Goal: Information Seeking & Learning: Learn about a topic

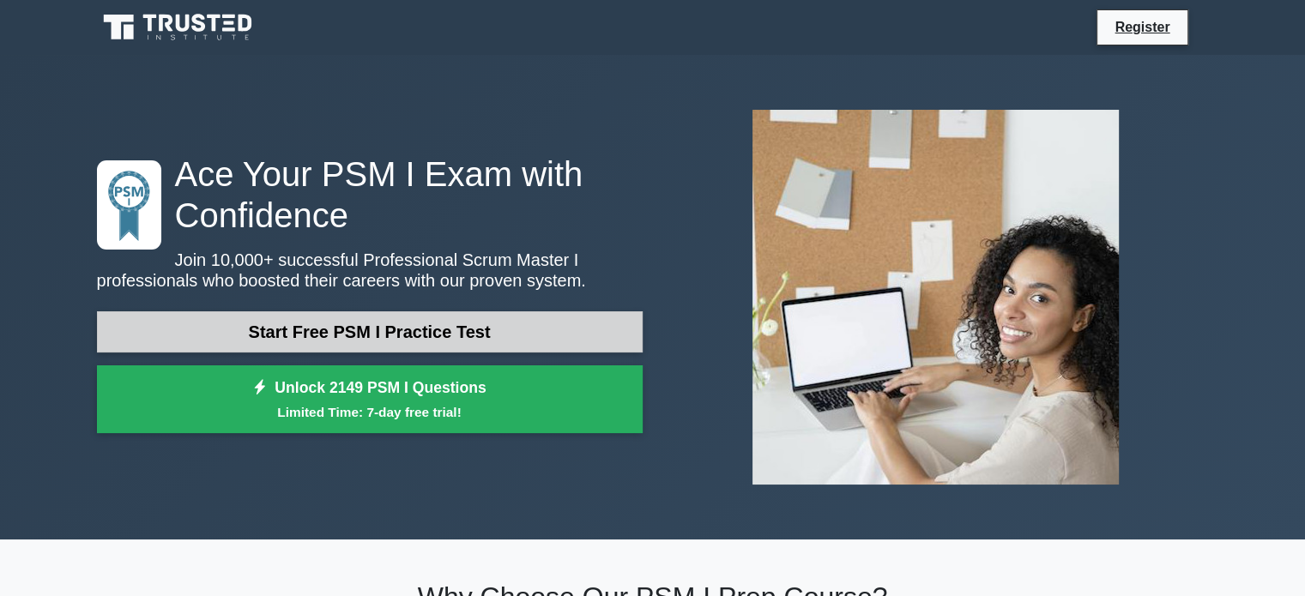
click at [457, 321] on link "Start Free PSM I Practice Test" at bounding box center [370, 332] width 546 height 41
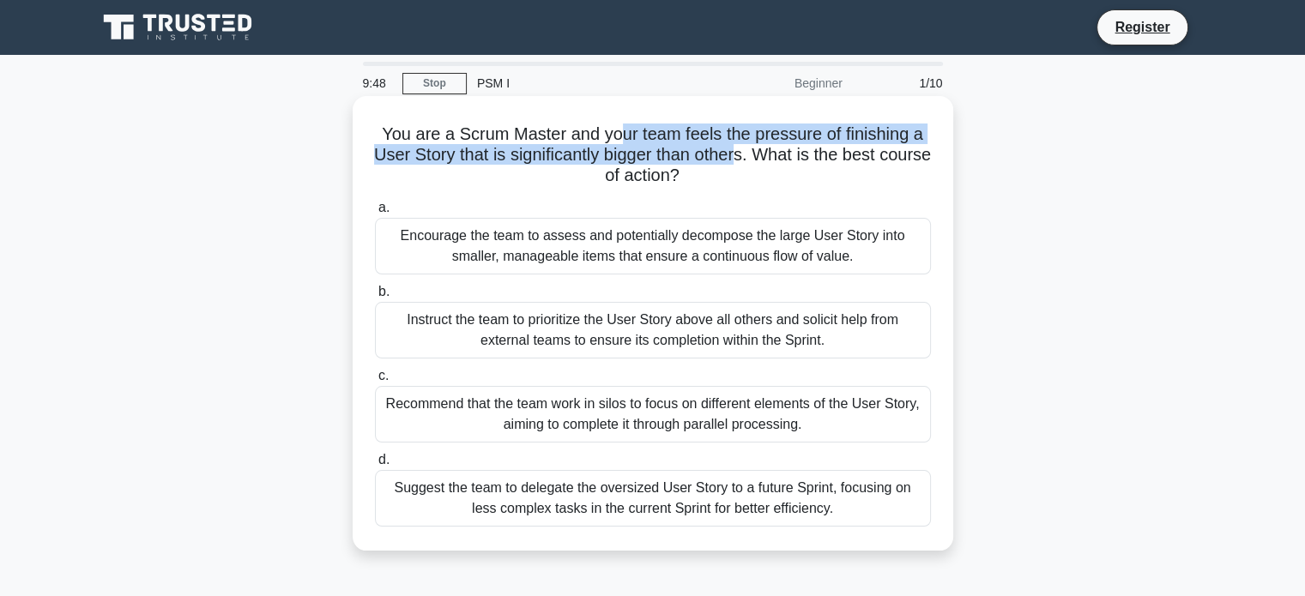
drag, startPoint x: 616, startPoint y: 130, endPoint x: 772, endPoint y: 155, distance: 157.4
click at [772, 155] on h5 "You are a Scrum Master and your team feels the pressure of finishing a User Sto…" at bounding box center [653, 156] width 560 height 64
drag, startPoint x: 803, startPoint y: 149, endPoint x: 824, endPoint y: 187, distance: 43.0
click at [824, 187] on h5 "You are a Scrum Master and your team feels the pressure of finishing a User Sto…" at bounding box center [653, 156] width 560 height 64
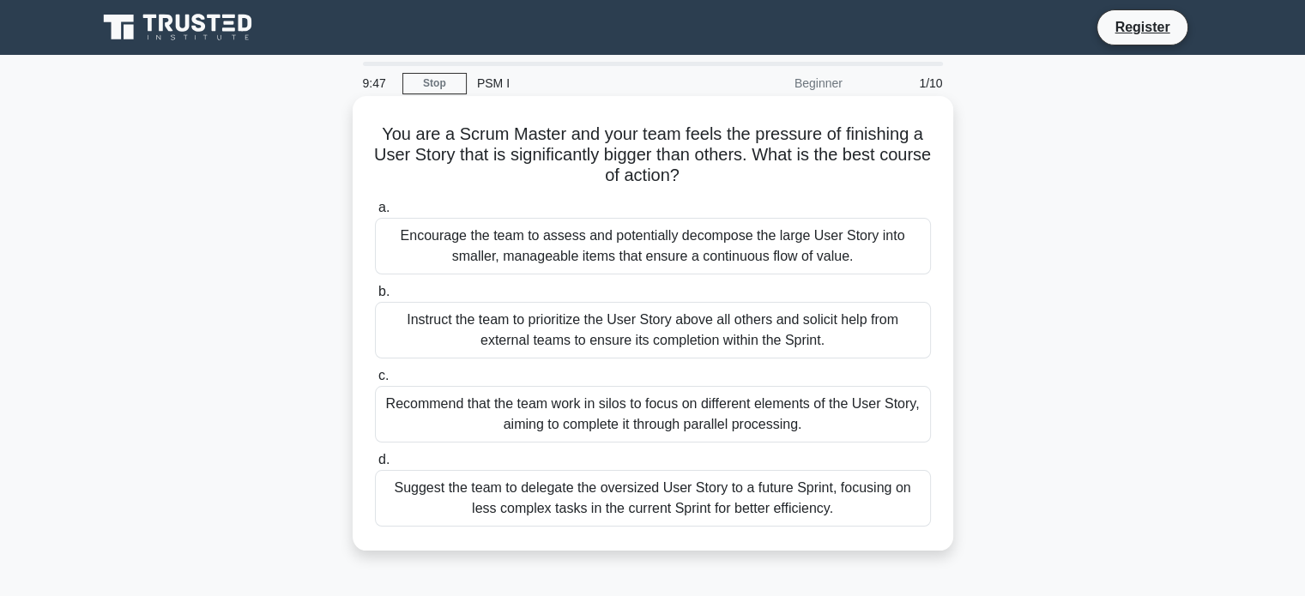
click at [824, 182] on h5 "You are a Scrum Master and your team feels the pressure of finishing a User Sto…" at bounding box center [653, 156] width 560 height 64
click at [652, 243] on div "Encourage the team to assess and potentially decompose the large User Story int…" at bounding box center [653, 246] width 556 height 57
click at [375, 214] on input "a. Encourage the team to assess and potentially decompose the large User Story …" at bounding box center [375, 208] width 0 height 11
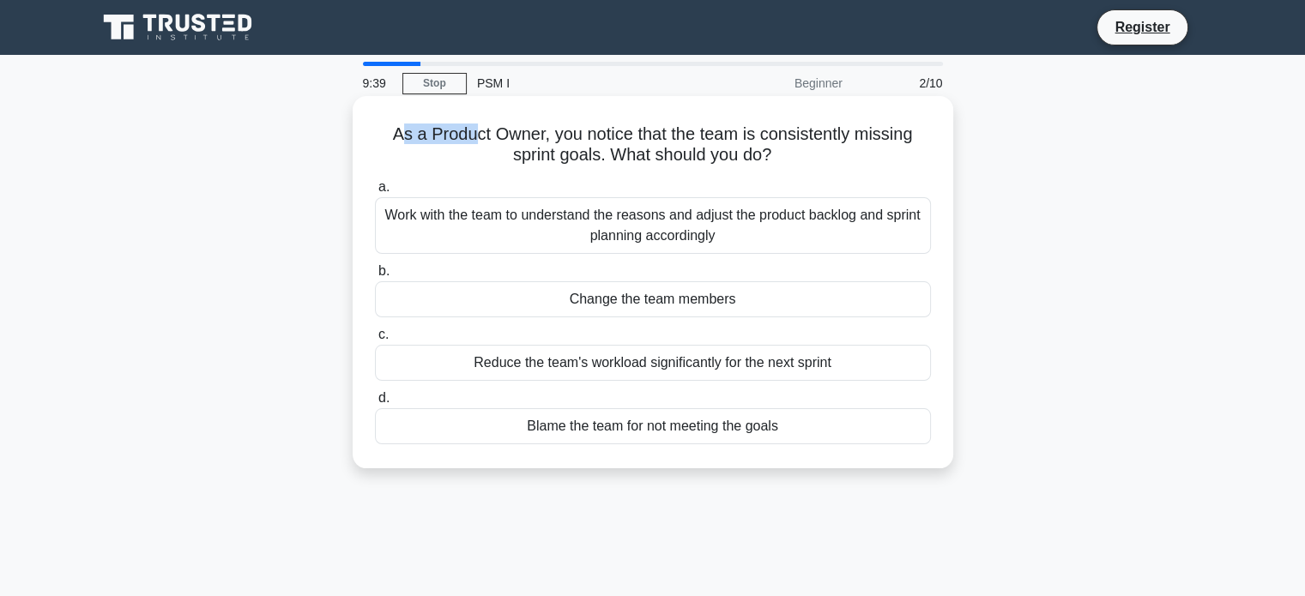
drag, startPoint x: 395, startPoint y: 133, endPoint x: 467, endPoint y: 133, distance: 72.1
click at [467, 133] on h5 "As a Product Owner, you notice that the team is consistently missing sprint goa…" at bounding box center [653, 145] width 560 height 43
click at [555, 130] on h5 "As a Product Owner, you notice that the team is consistently missing sprint goa…" at bounding box center [653, 145] width 560 height 43
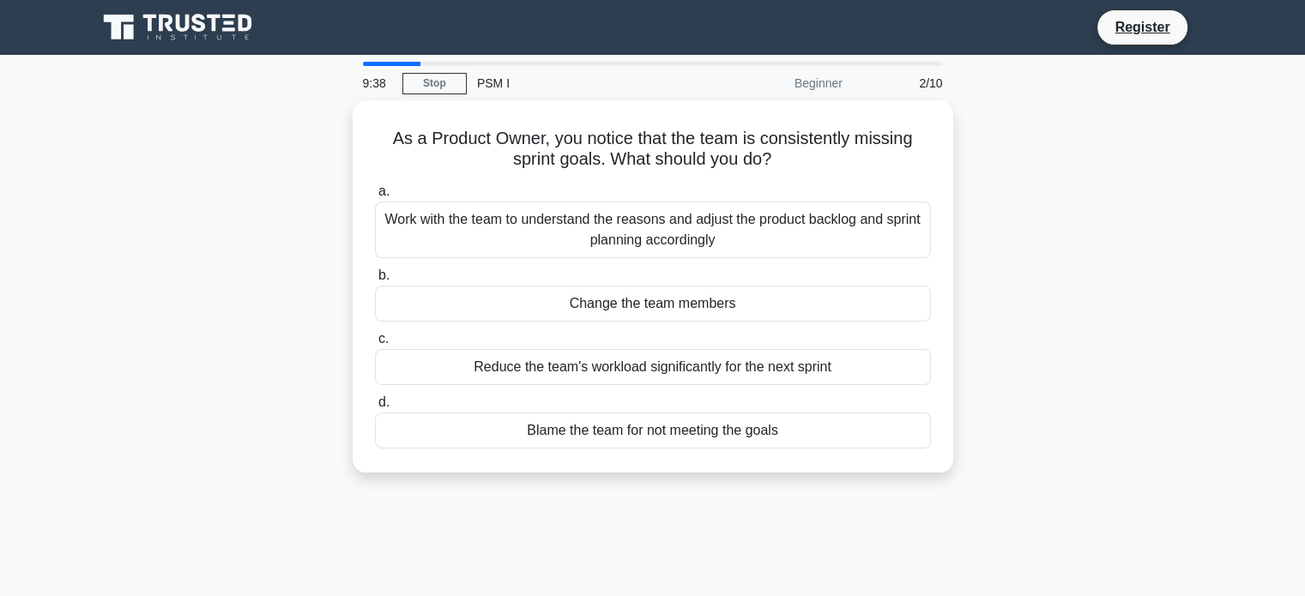
click at [417, 67] on div "9:38 Stop PSM I Beginner 2/10" at bounding box center [653, 83] width 601 height 34
click at [438, 90] on link "Stop" at bounding box center [434, 83] width 64 height 21
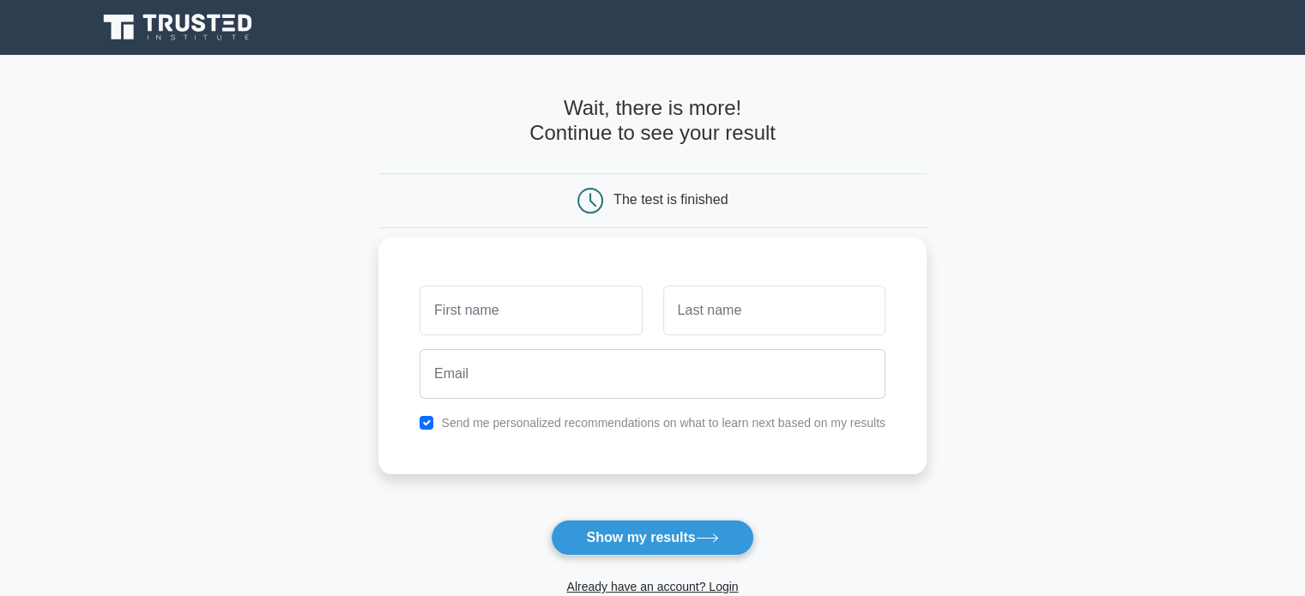
scroll to position [257, 0]
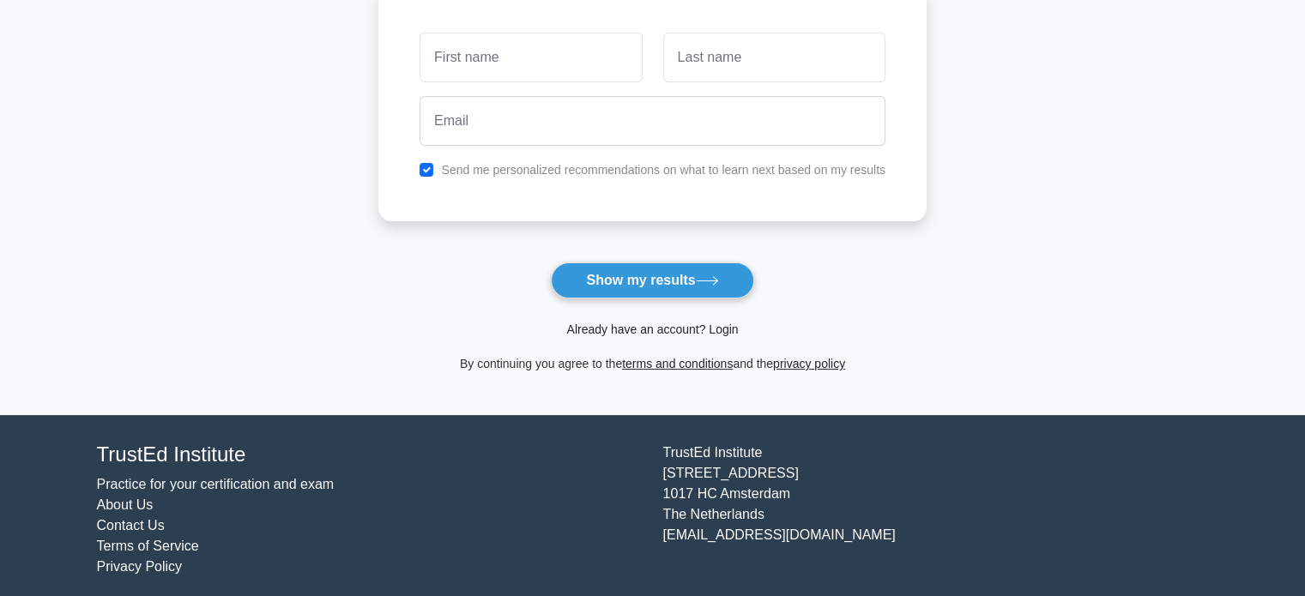
click at [731, 330] on link "Already have an account? Login" at bounding box center [652, 330] width 172 height 14
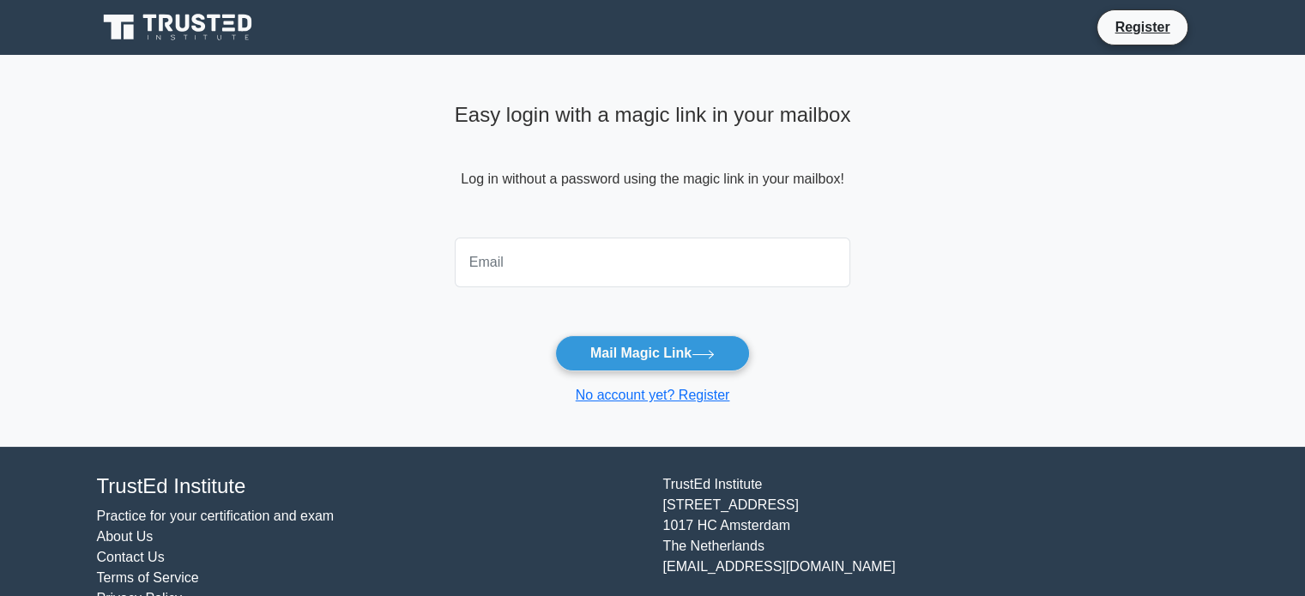
click at [578, 268] on input "email" at bounding box center [653, 263] width 396 height 50
type input "i_m_kinkin@hotmail.com"
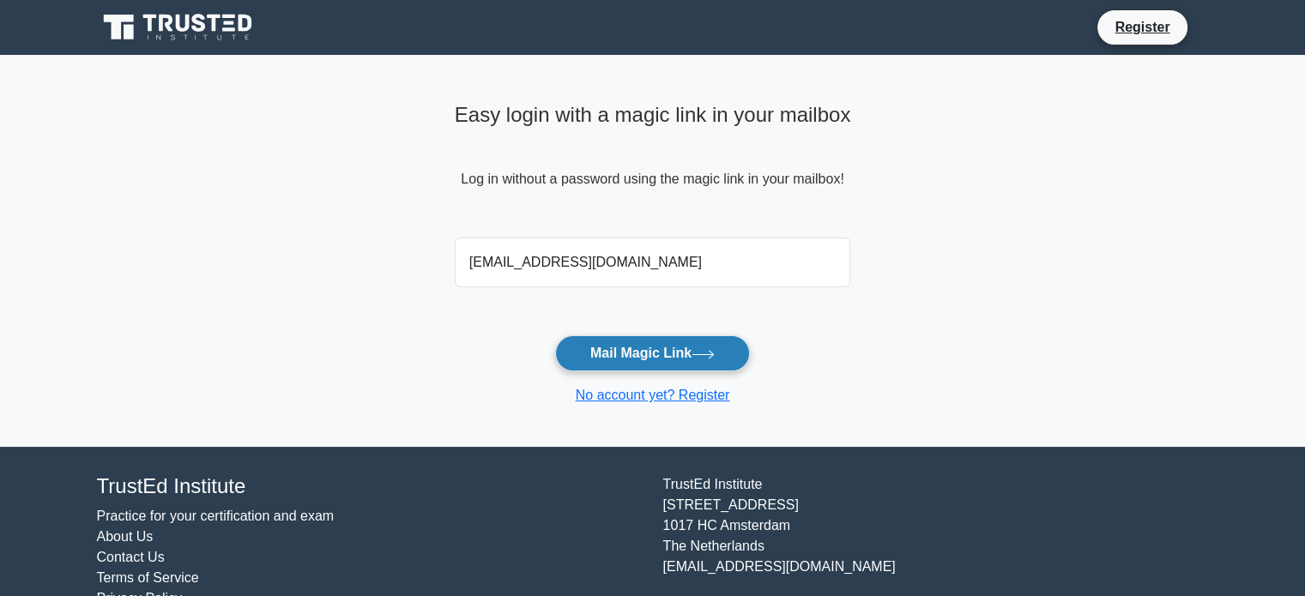
click at [666, 359] on button "Mail Magic Link" at bounding box center [652, 354] width 195 height 36
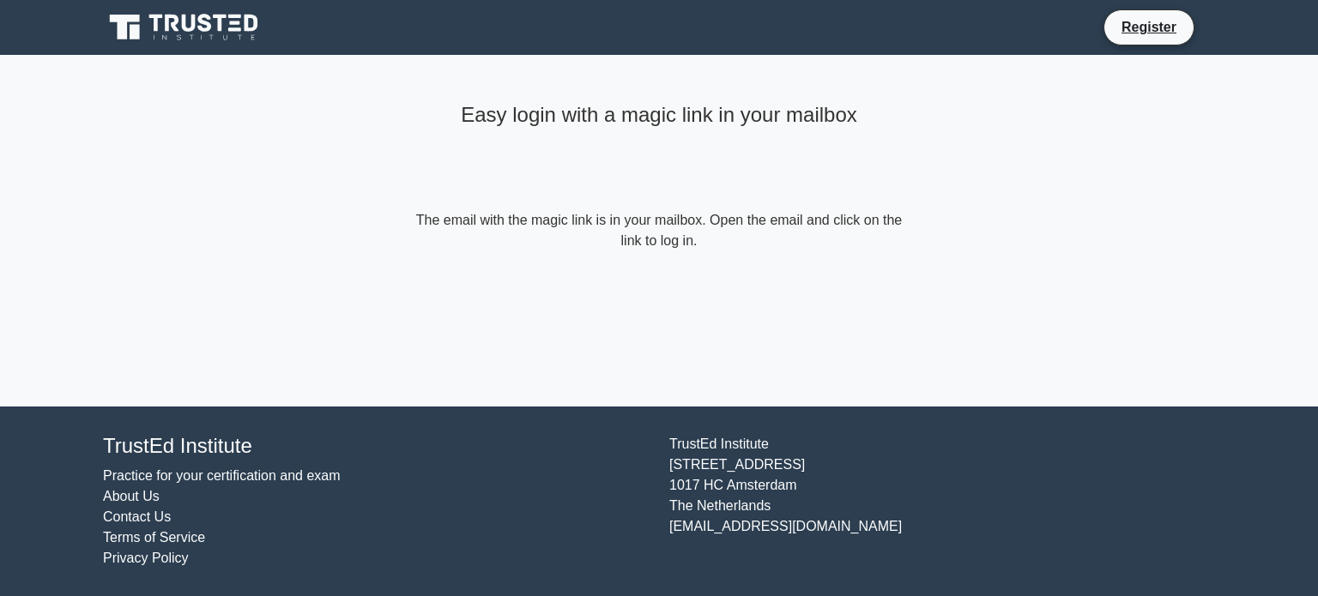
click at [879, 311] on div "Easy login with a magic link in your mailbox The email with the magic link is i…" at bounding box center [659, 231] width 515 height 352
click at [695, 256] on div "Easy login with a magic link in your mailbox The email with the magic link is i…" at bounding box center [659, 174] width 515 height 238
